Goal: Information Seeking & Learning: Learn about a topic

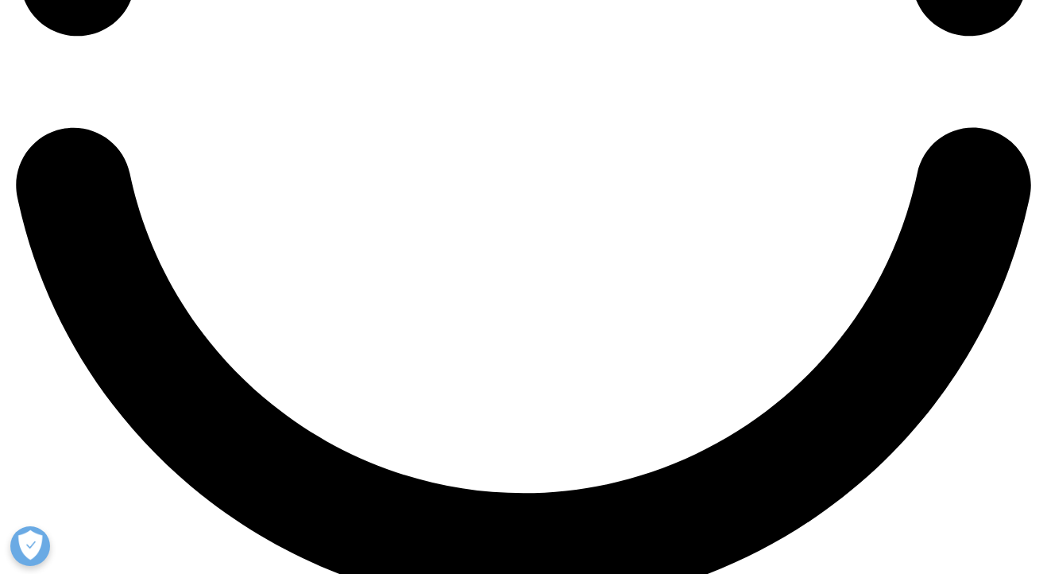
scroll to position [2561, 0]
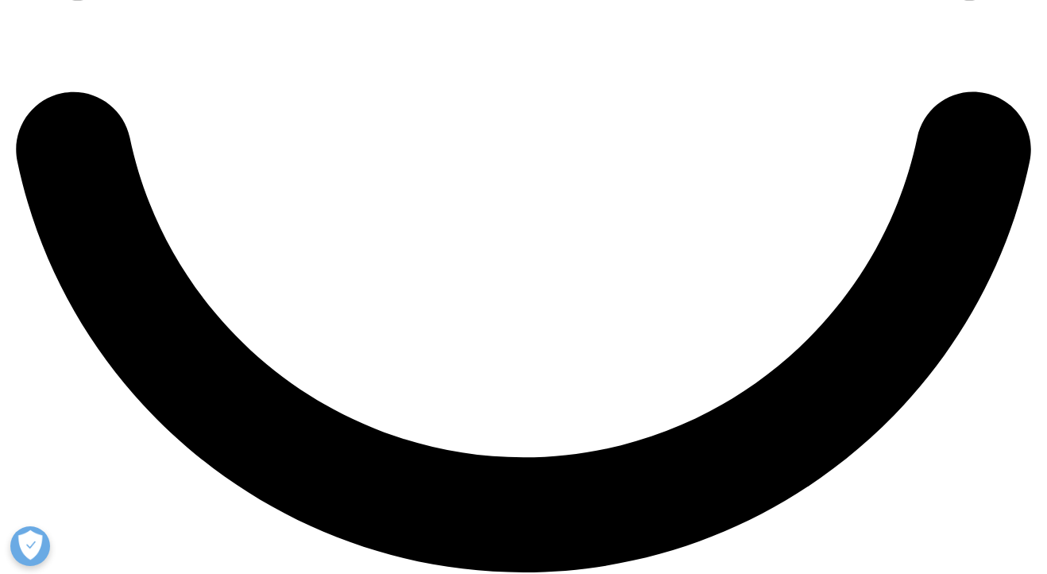
drag, startPoint x: 634, startPoint y: 229, endPoint x: 209, endPoint y: 213, distance: 425.5
copy p "Given that patients are the foundation of the pharmaceutical industry, it is no…"
drag, startPoint x: 803, startPoint y: 263, endPoint x: 803, endPoint y: 318, distance: 54.8
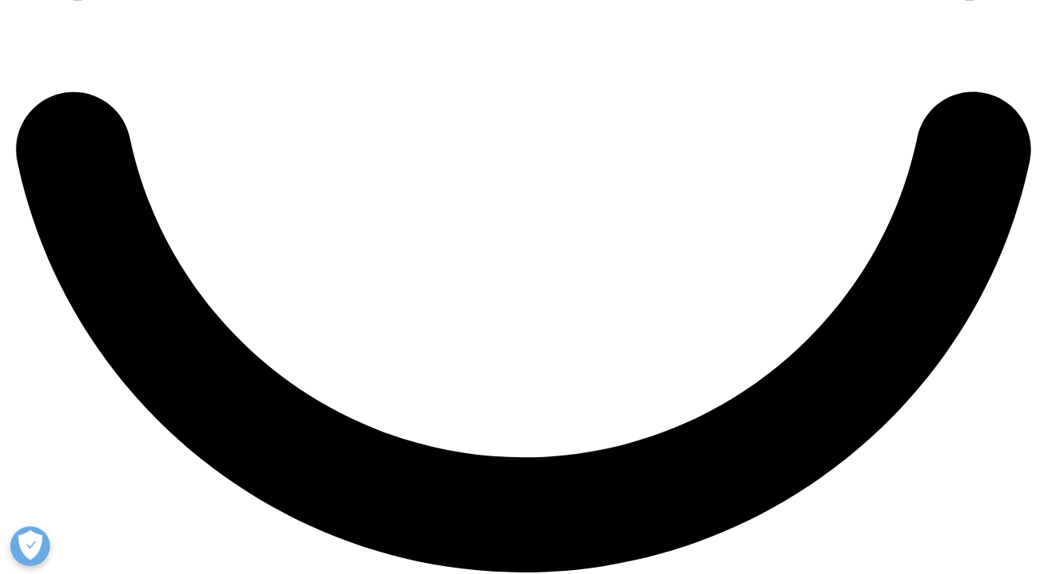
copy p "With the growth of single drugs being used to treat multiple diseases, it is im…"
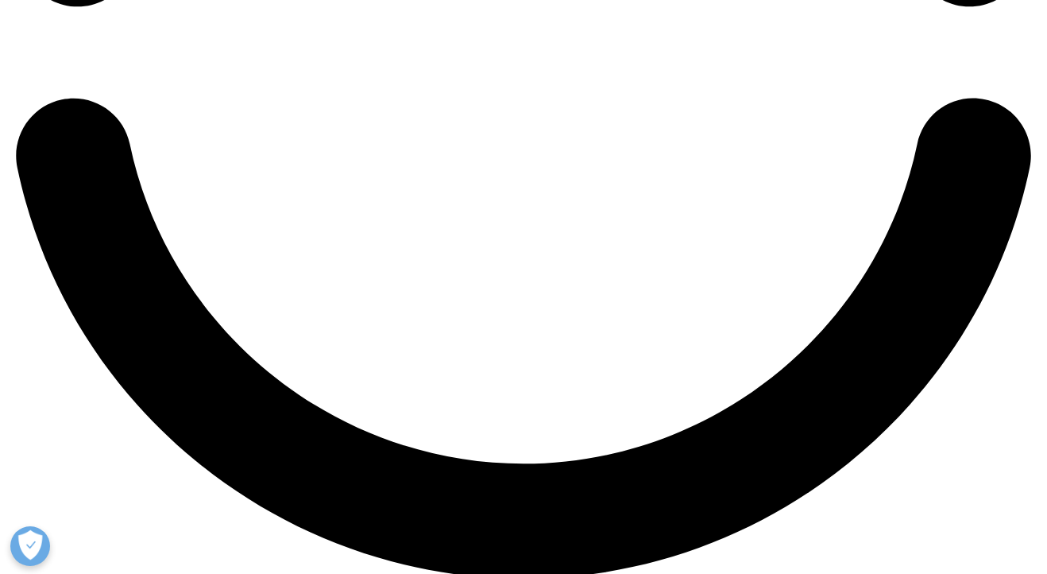
scroll to position [2556, 0]
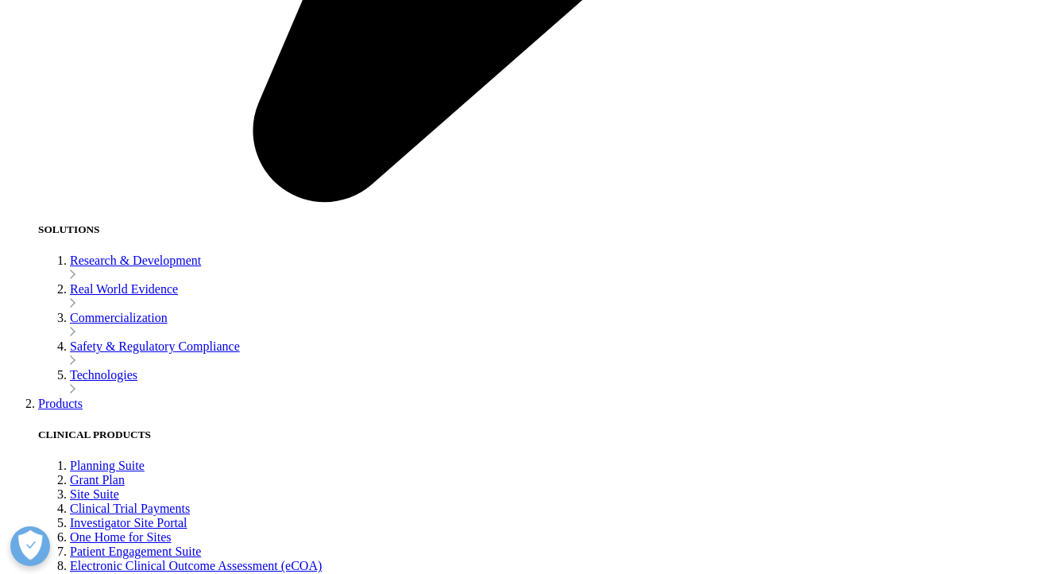
drag, startPoint x: 652, startPoint y: 414, endPoint x: 183, endPoint y: 361, distance: 471.9
copy p "The transition to patient-centricity is a major step toward driving patient eng…"
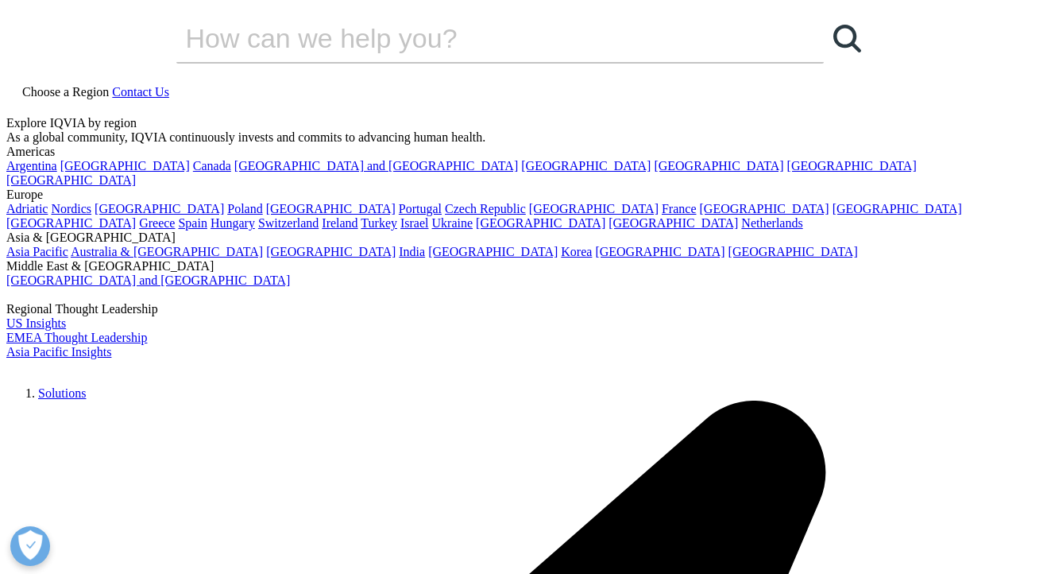
scroll to position [0, 0]
drag, startPoint x: 902, startPoint y: 273, endPoint x: 51, endPoint y: 221, distance: 852.7
click at [51, 221] on section "Blog Evolution of Patient-Centricity in the Multi-Indication Pharmaceutical Era…" at bounding box center [523, 321] width 1047 height 642
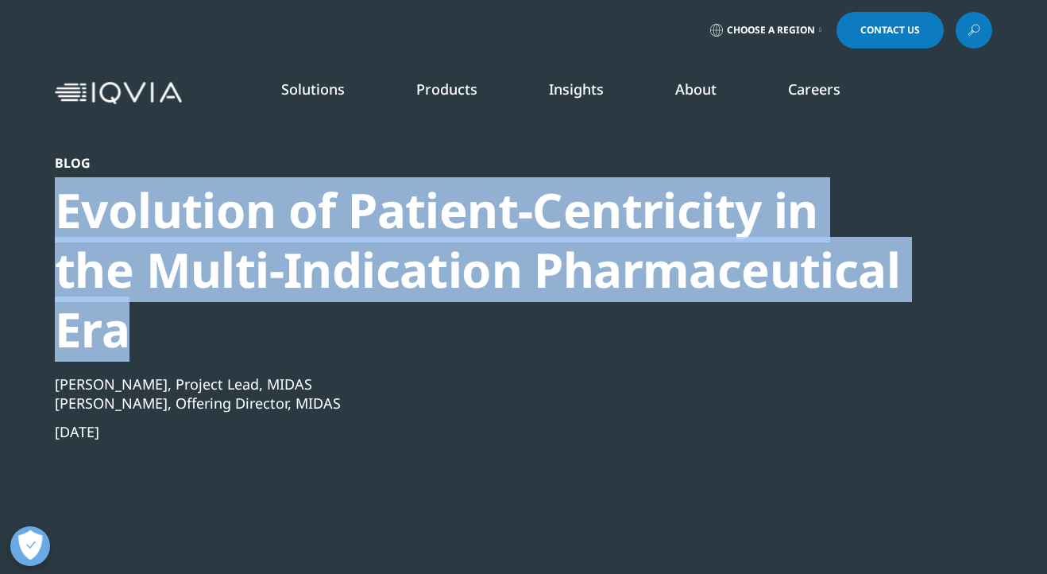
copy div "Evolution of Patient-Centricity in the Multi-Indication Pharmaceutical Era"
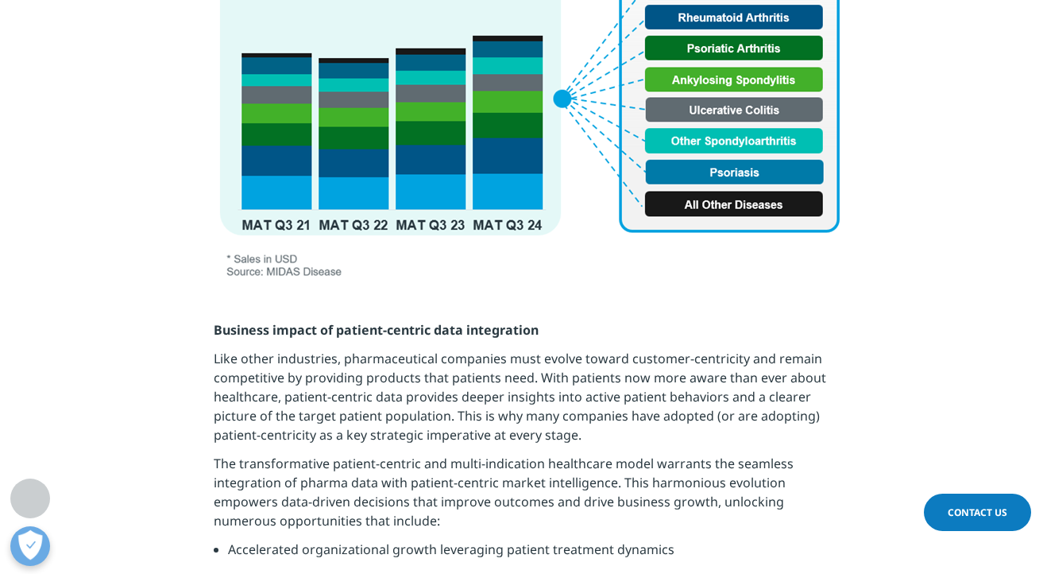
scroll to position [1484, 0]
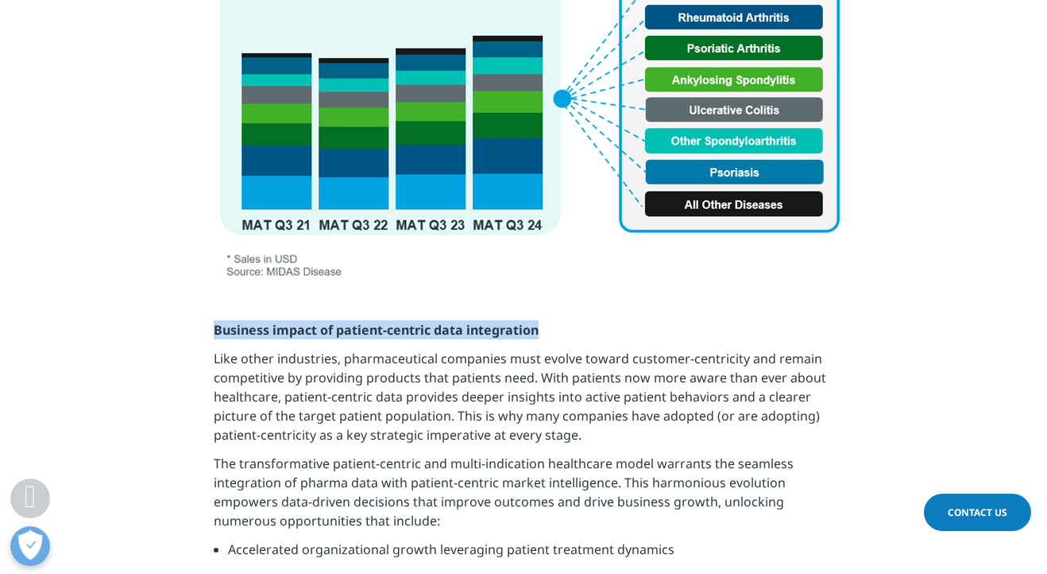
drag, startPoint x: 563, startPoint y: 273, endPoint x: 199, endPoint y: 277, distance: 364.0
copy strong "Business impact of patient-centric data integration"
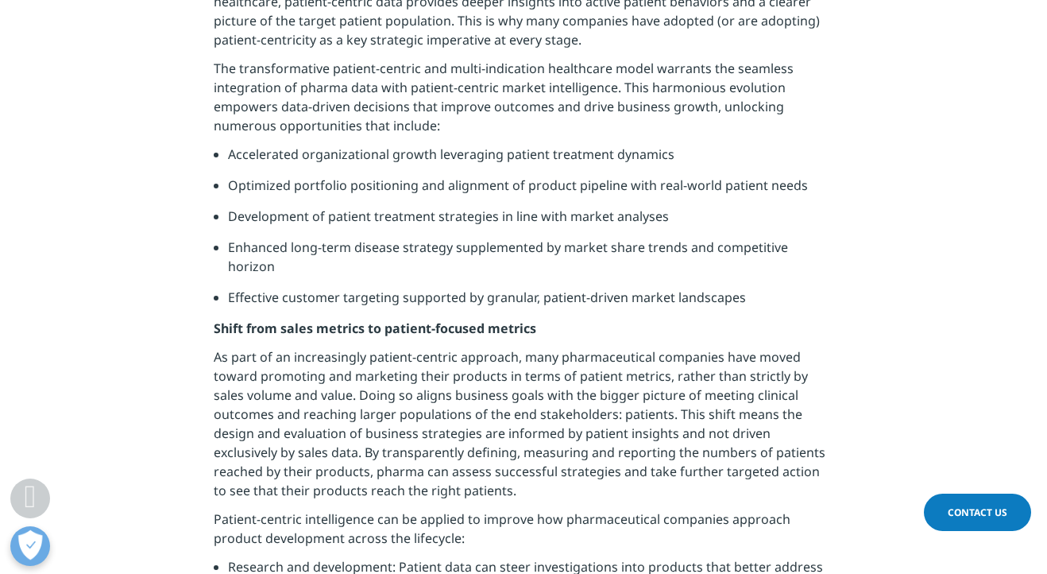
scroll to position [1879, 0]
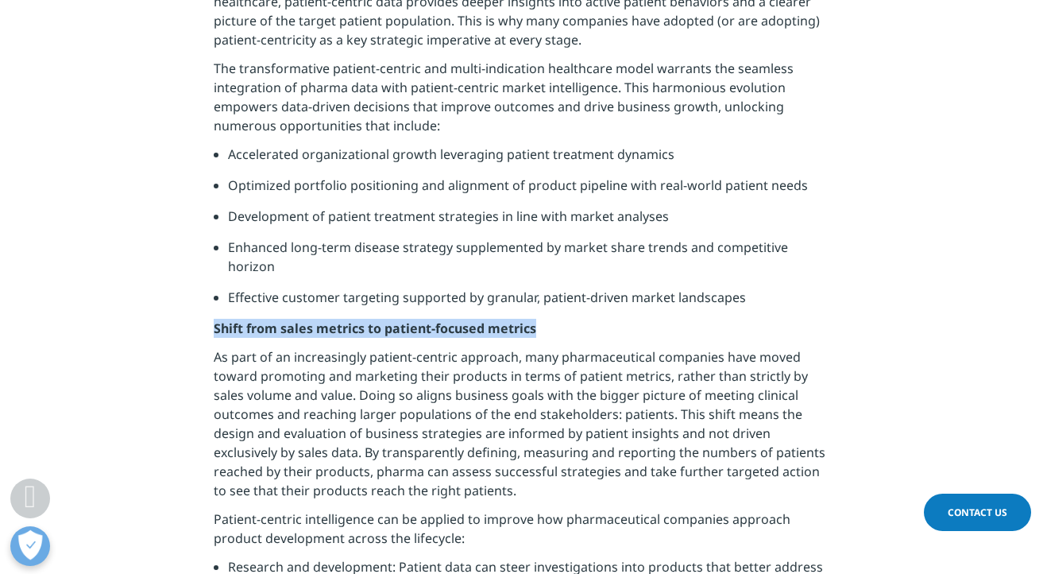
drag, startPoint x: 546, startPoint y: 251, endPoint x: 205, endPoint y: 251, distance: 340.9
copy strong "Shift from sales metrics to patient-focused metrics"
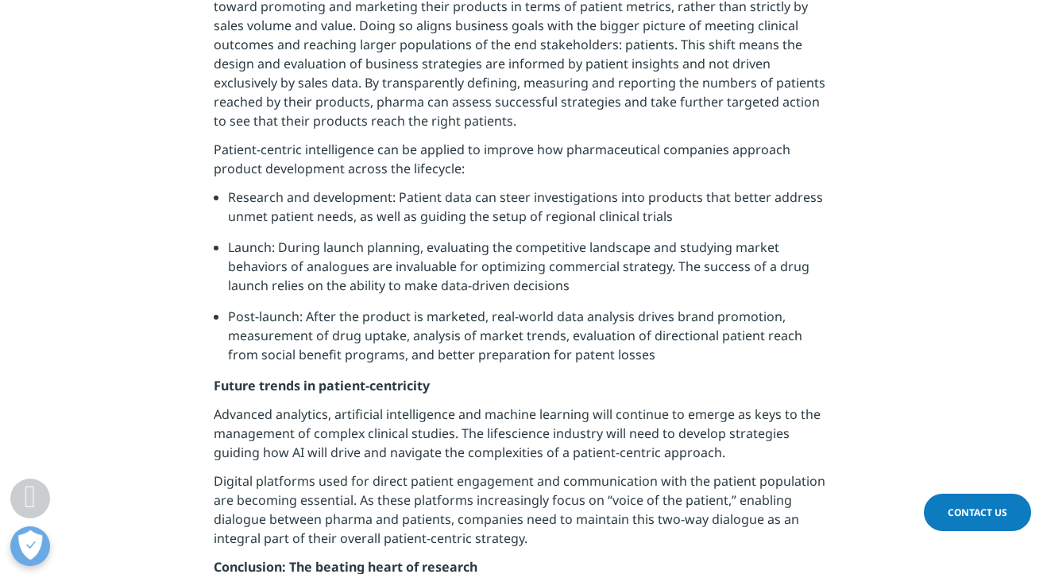
scroll to position [2268, 0]
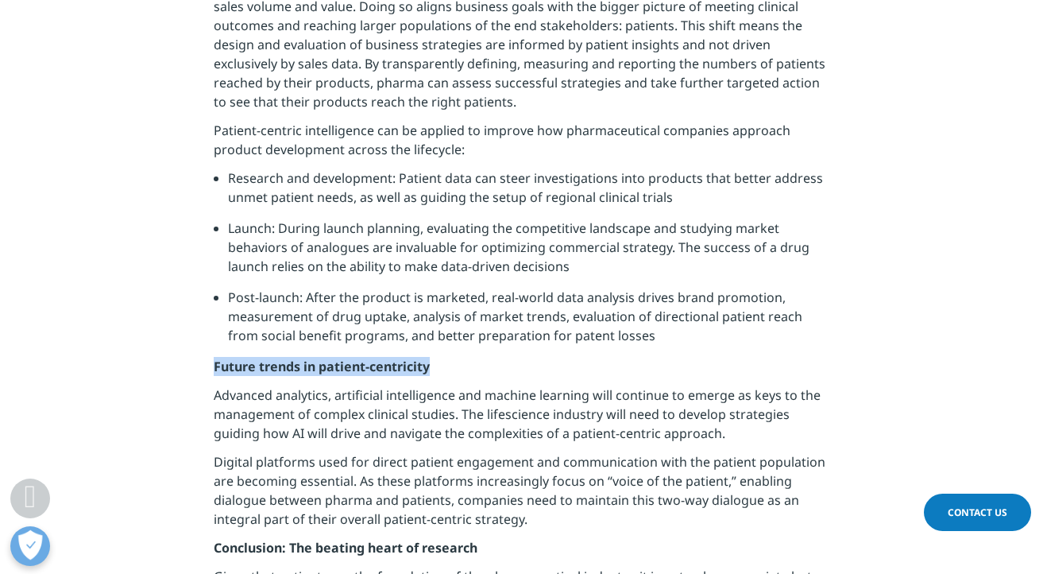
drag, startPoint x: 439, startPoint y: 289, endPoint x: 187, endPoint y: 289, distance: 252.7
click at [187, 289] on section "Business impact of patient-centric data integration Like other industries, phar…" at bounding box center [523, 219] width 1047 height 1445
copy strong "Future trends in patient-centricity"
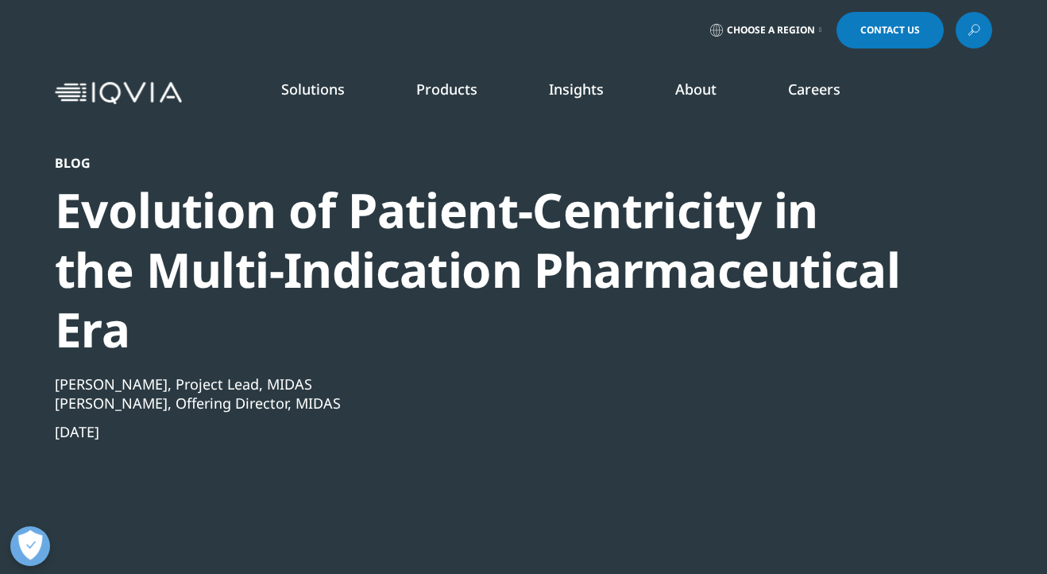
scroll to position [0, 0]
click at [82, 164] on div "Blog" at bounding box center [481, 163] width 852 height 16
click at [137, 374] on div "[PERSON_NAME], Project Lead, MIDAS" at bounding box center [481, 383] width 852 height 19
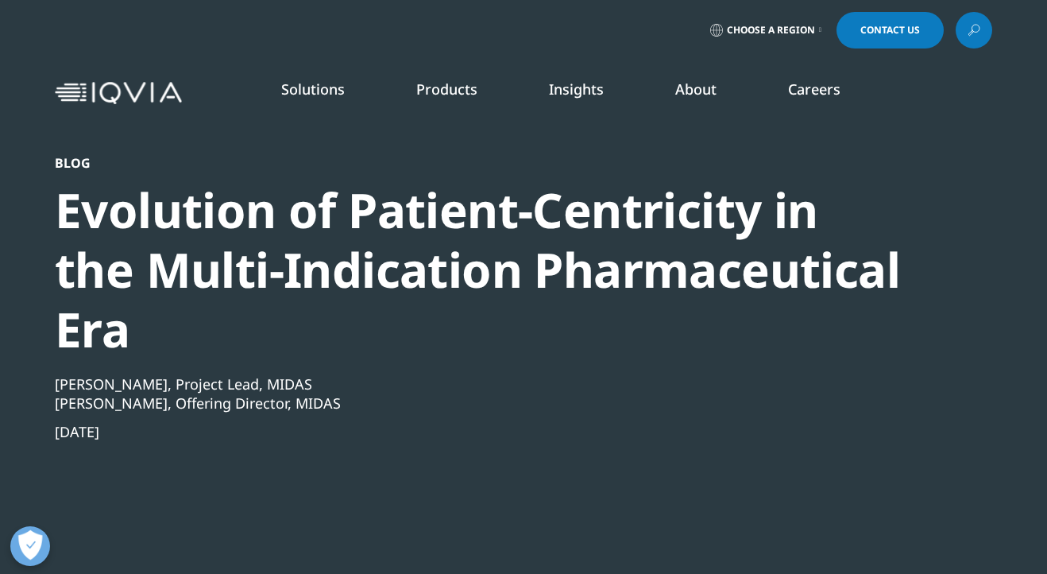
click at [135, 381] on div "Blog Evolution of Patient-Centricity in the Multi-Indication Pharmaceutical Era…" at bounding box center [481, 377] width 852 height 445
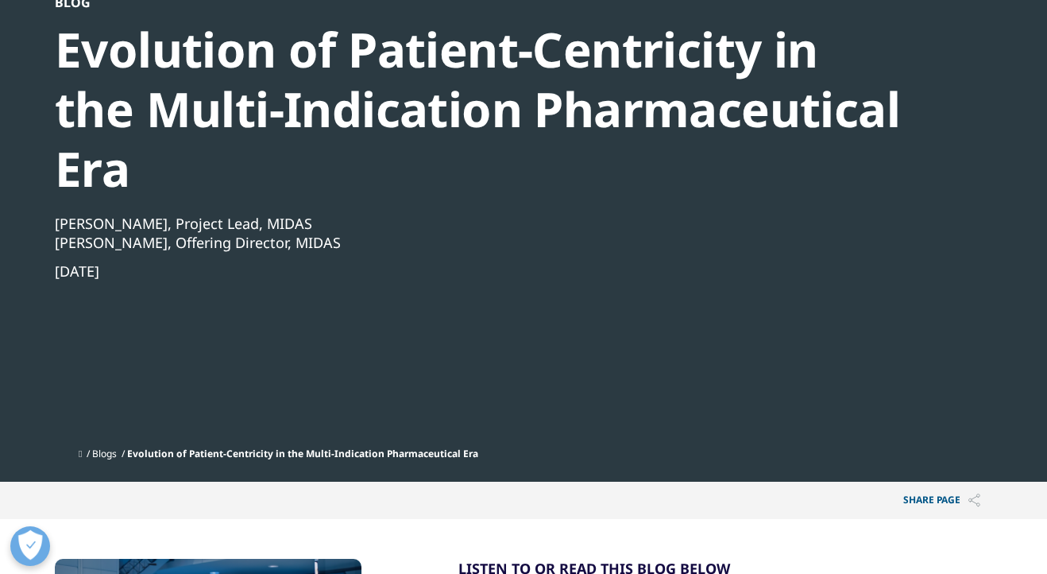
click at [116, 447] on link "Blogs" at bounding box center [104, 454] width 25 height 14
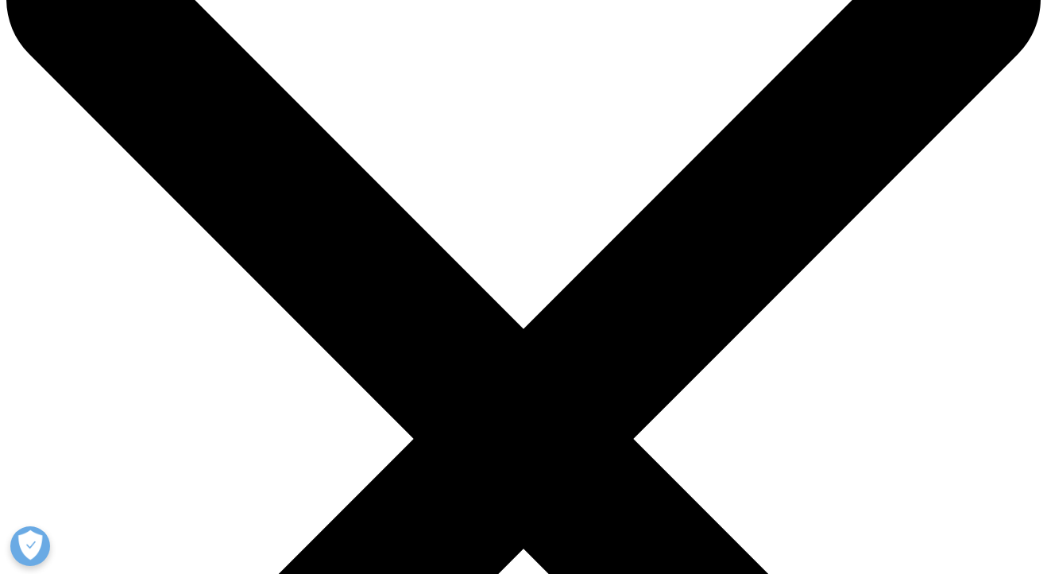
scroll to position [80, 0]
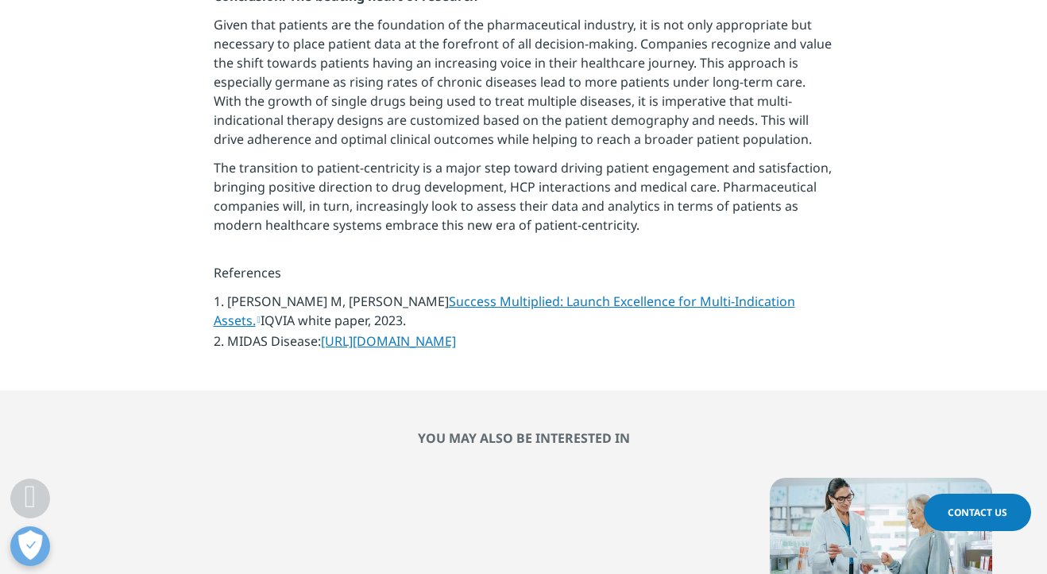
scroll to position [2673, 0]
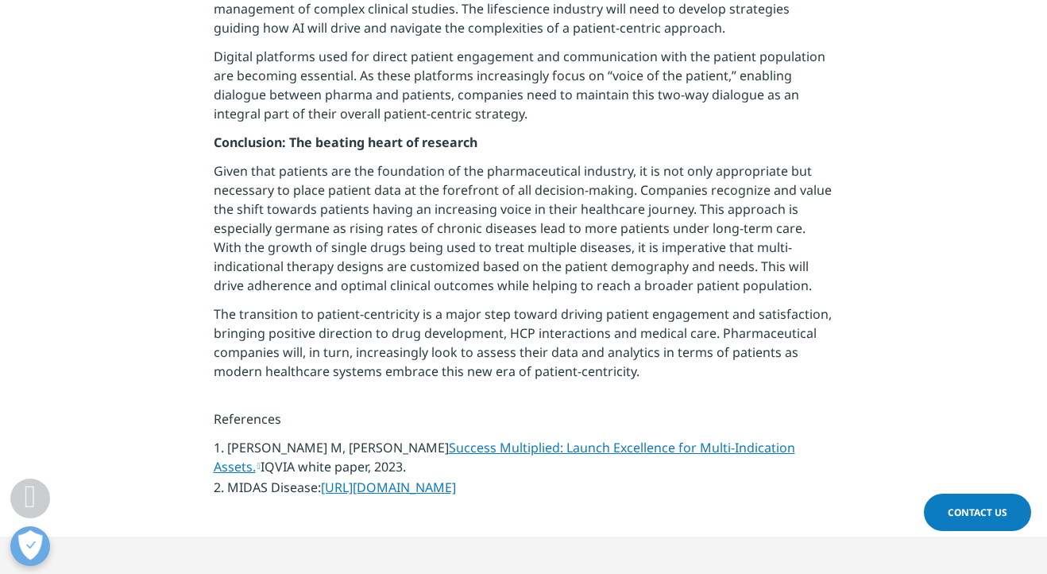
click at [616, 439] on link "Success Multiplied: Launch Excellence for Multi-Indication Assets." at bounding box center [505, 457] width 582 height 37
